Goal: Complete application form

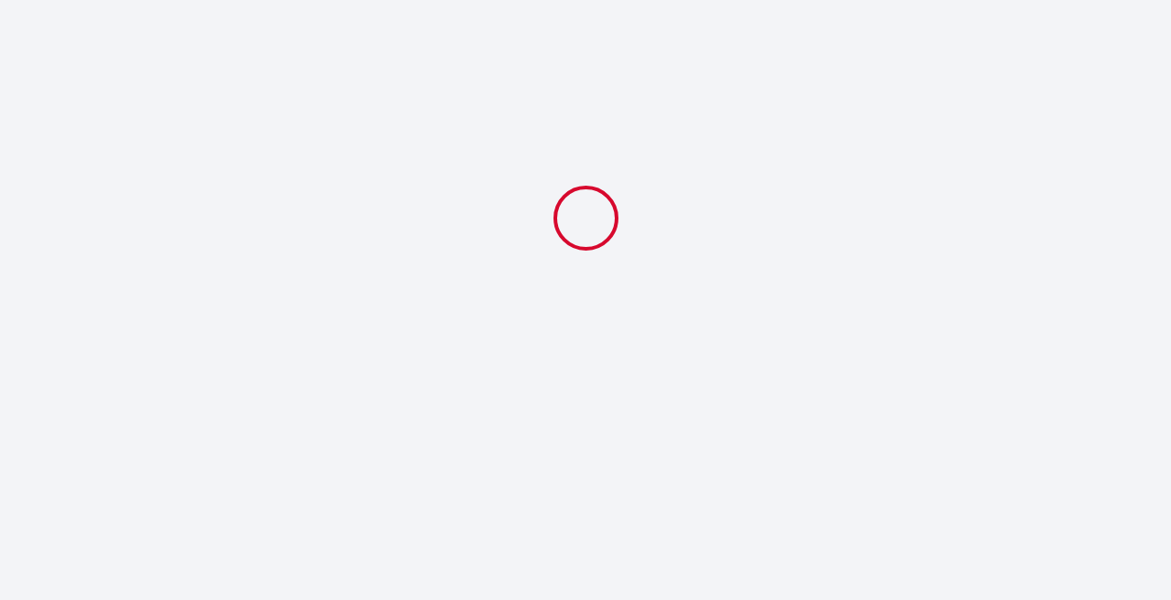
select select
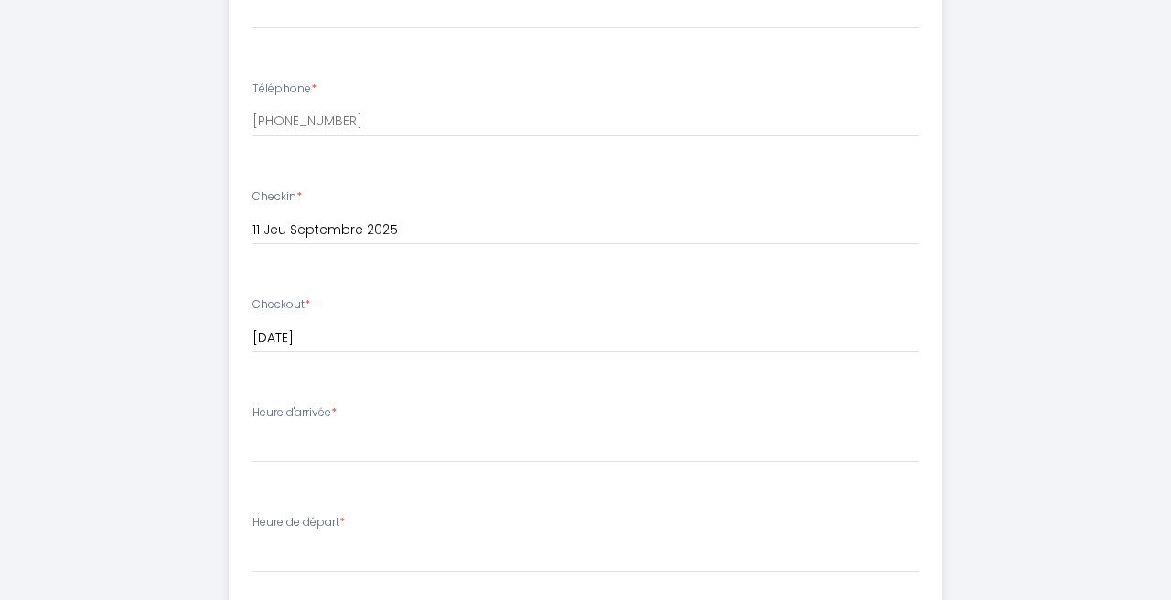
scroll to position [336, 0]
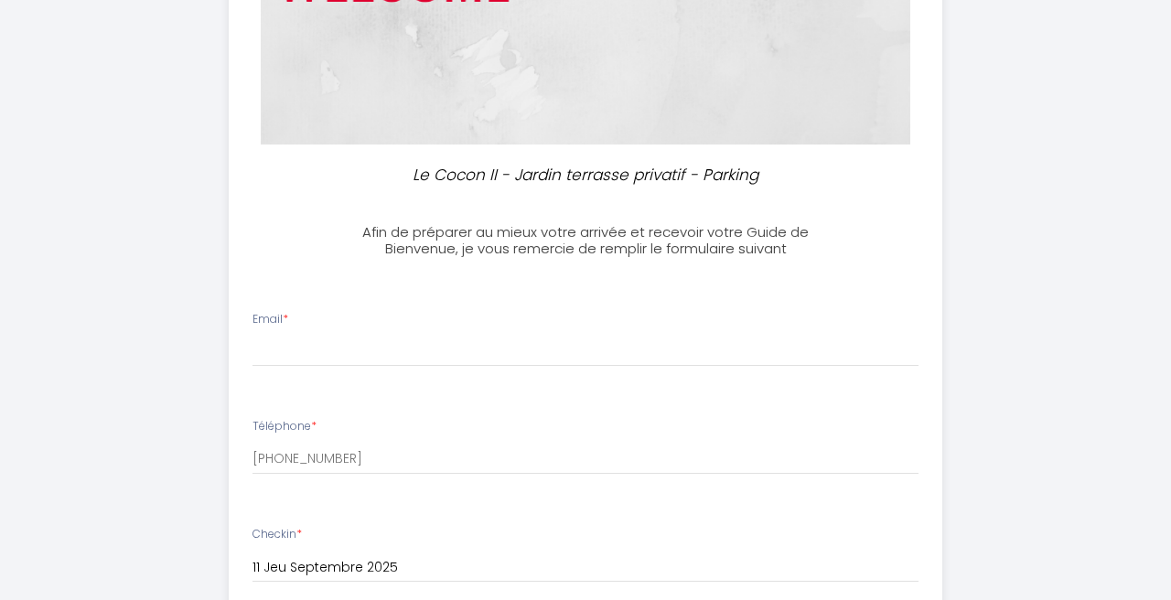
click at [342, 333] on div "Email *" at bounding box center [586, 339] width 690 height 57
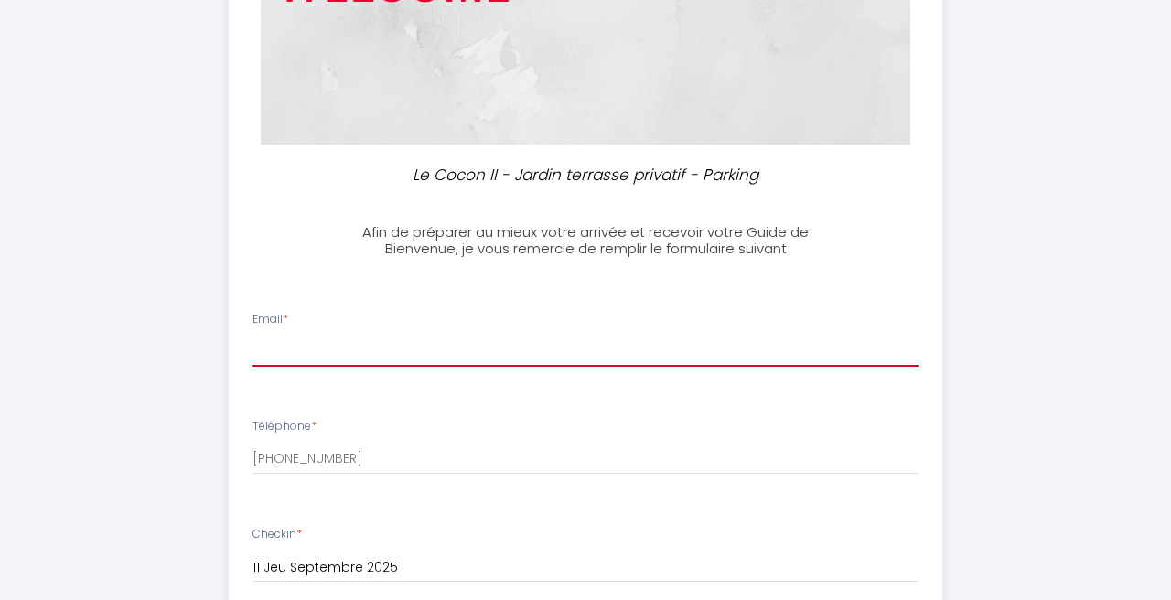
click at [294, 361] on input "Email *" at bounding box center [585, 350] width 666 height 33
click at [316, 345] on input "[EMAIL_ADDRESS][DOMAIN_NAME]" at bounding box center [585, 350] width 666 height 33
type input "[PERSON_NAME][EMAIL_ADDRESS][DOMAIN_NAME]"
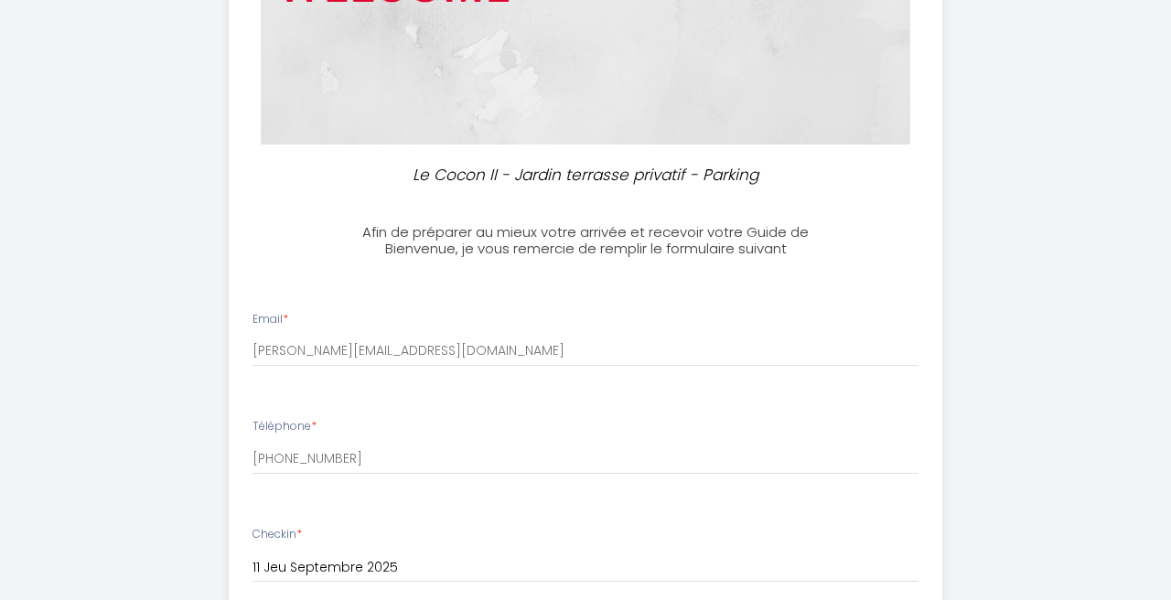
click at [145, 432] on div "Le Cocon II - Jardin terrasse privatif - Parking Afin de préparer au mieux votr…" at bounding box center [585, 550] width 1070 height 1773
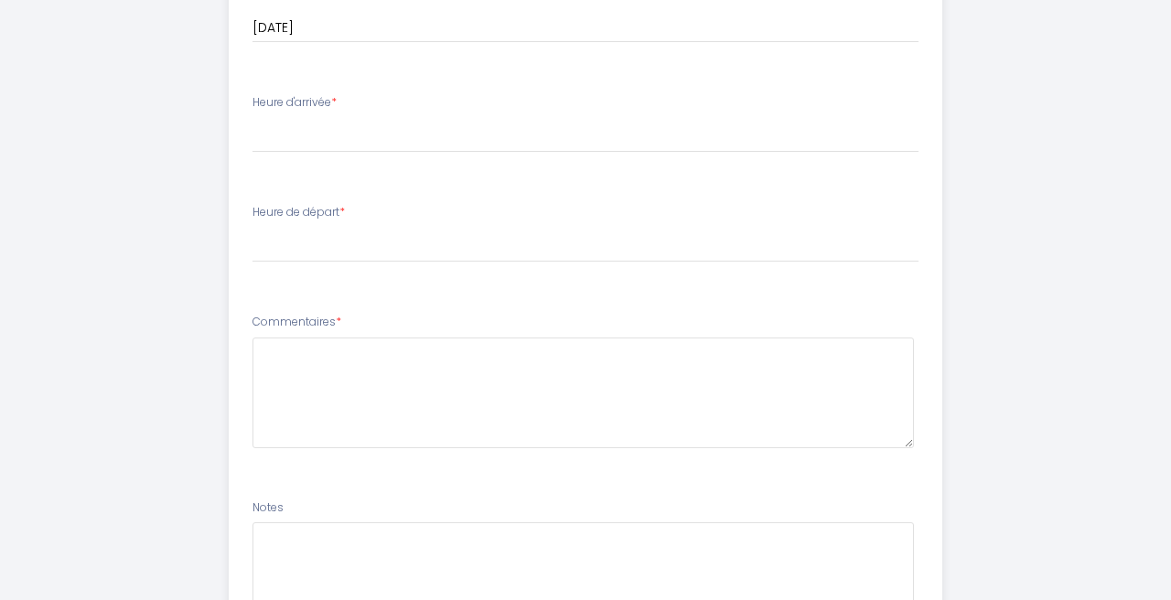
scroll to position [980, 0]
